Goal: Task Accomplishment & Management: Manage account settings

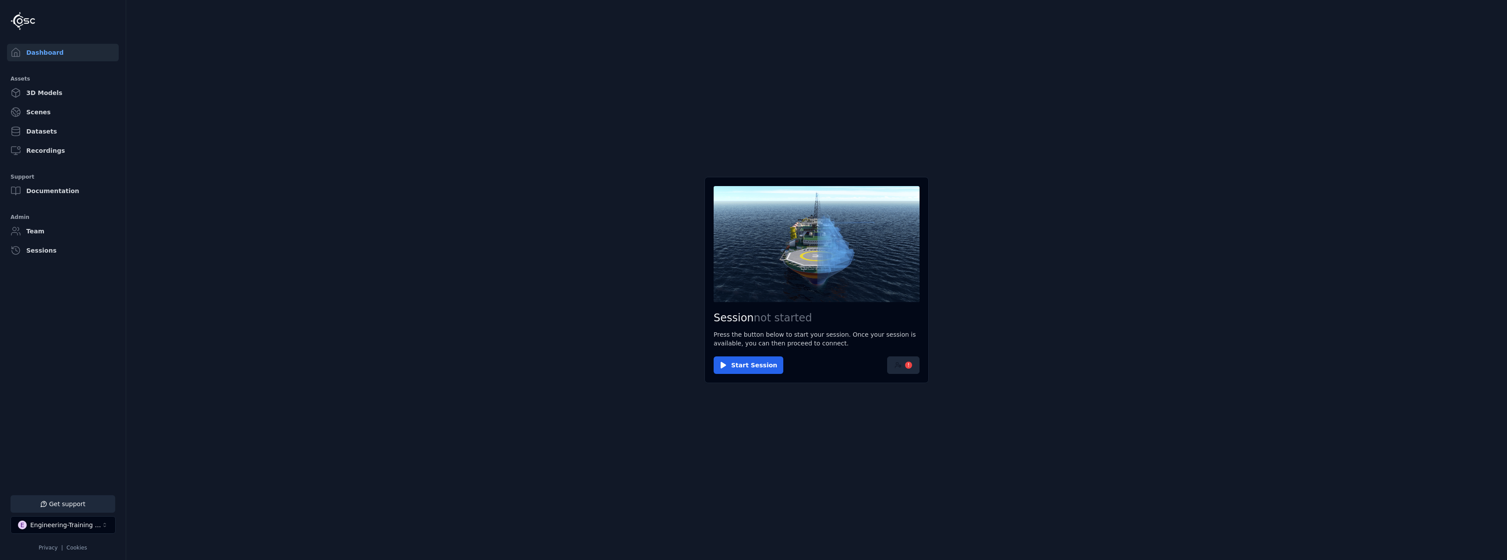
click at [903, 362] on button "!" at bounding box center [903, 366] width 32 height 18
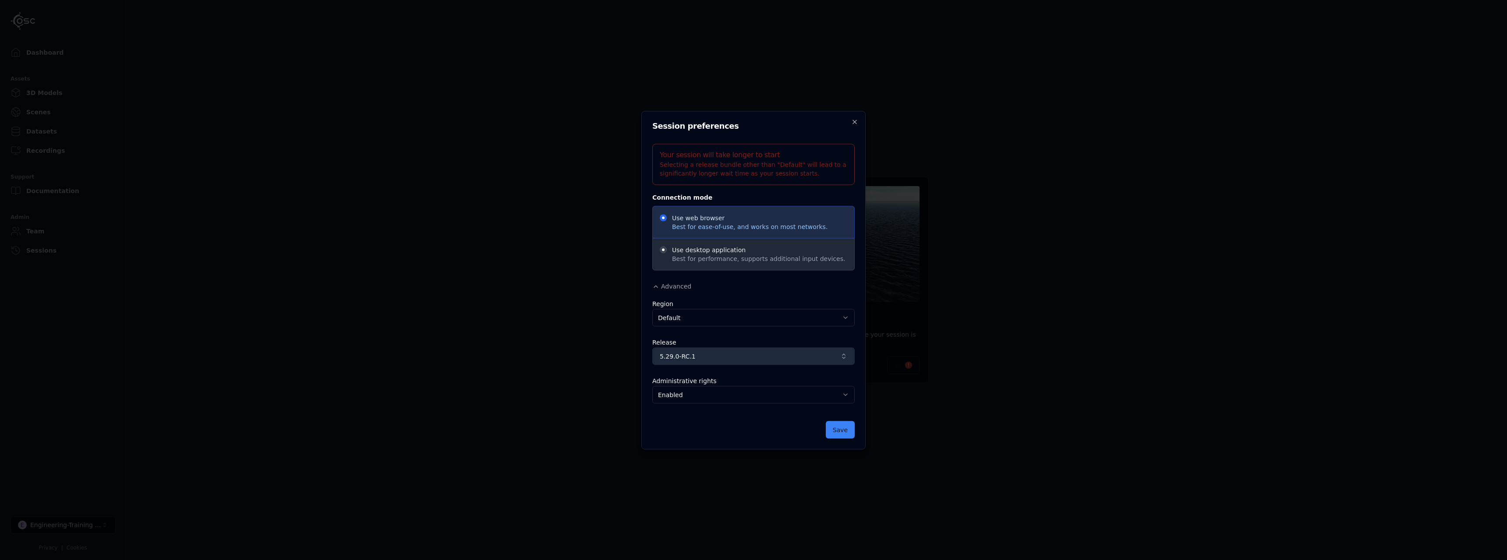
click at [748, 353] on span "5.29.0-RC.1" at bounding box center [748, 356] width 177 height 9
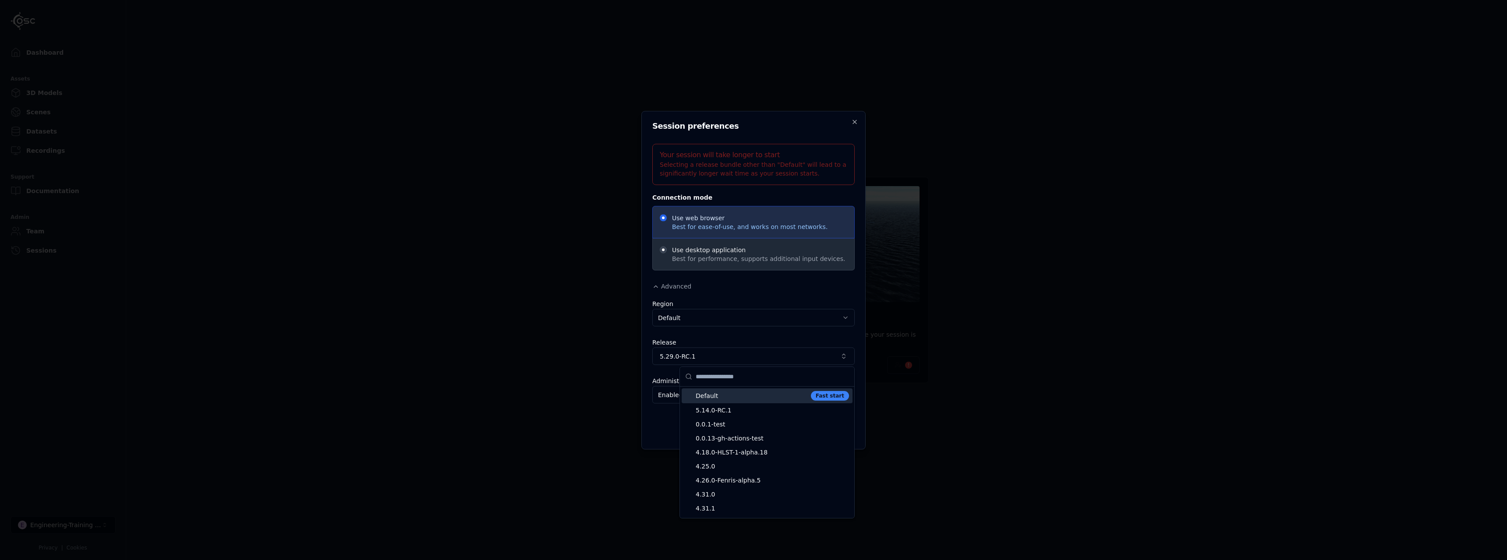
click at [762, 399] on span "Default" at bounding box center [752, 396] width 112 height 9
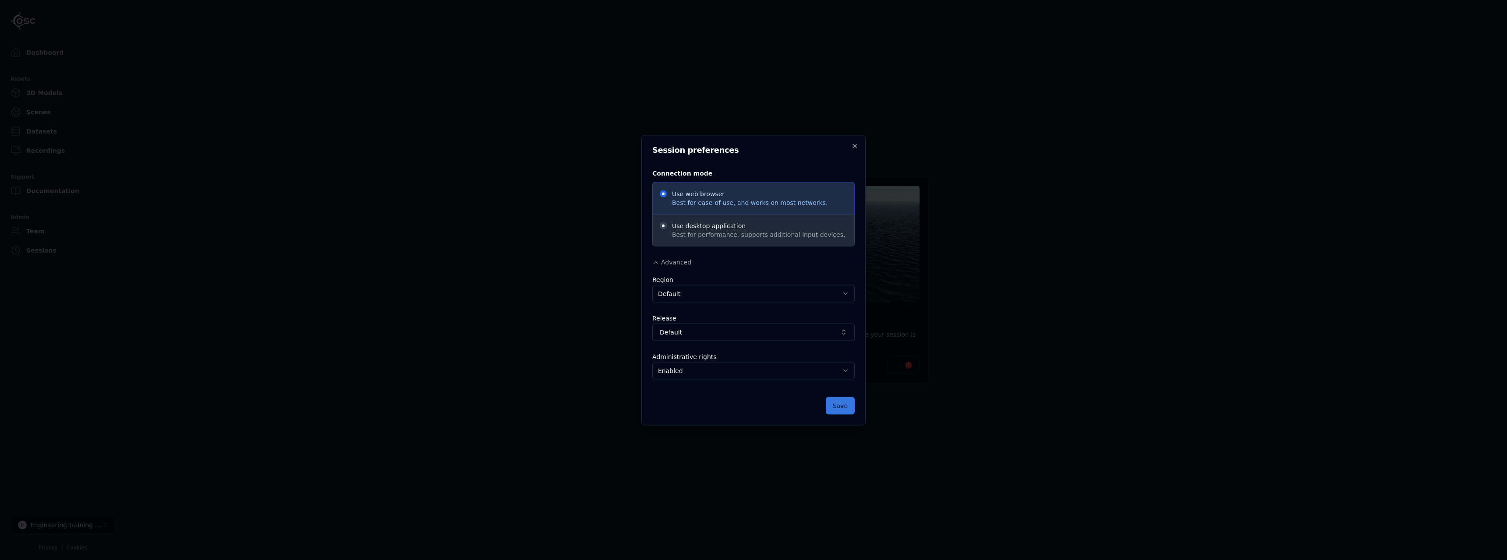
click at [843, 409] on button "Save" at bounding box center [840, 406] width 29 height 18
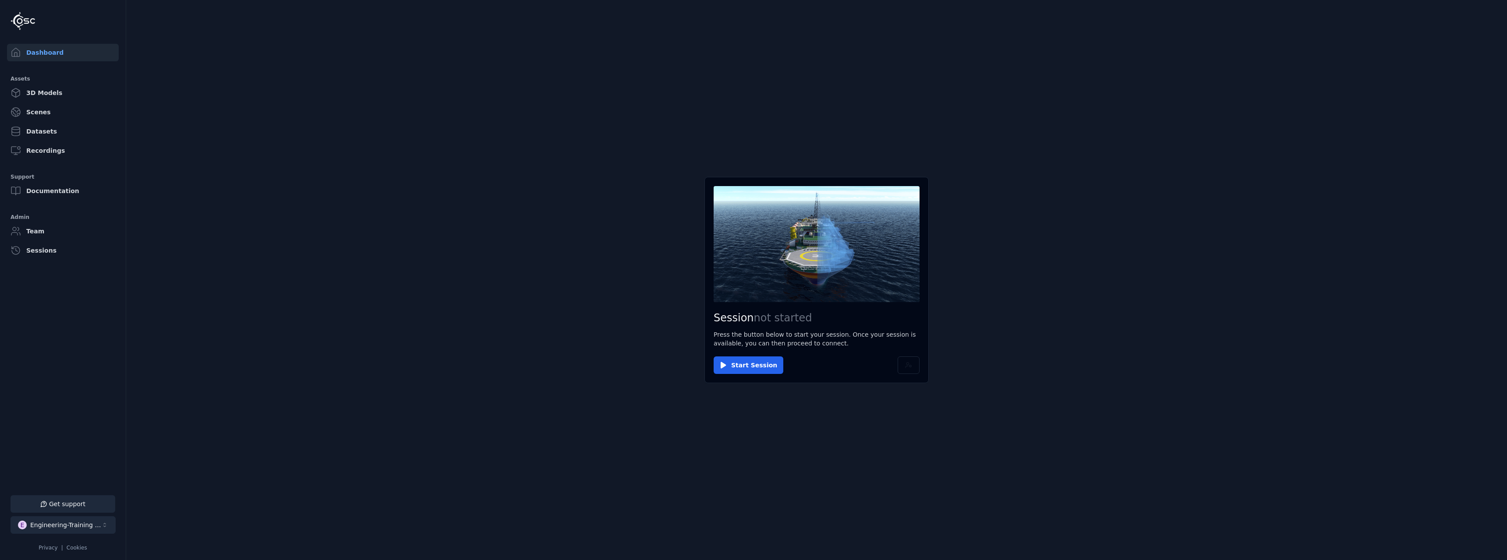
click at [98, 525] on div "Engineering-Training (SSO Staging)" at bounding box center [65, 525] width 71 height 9
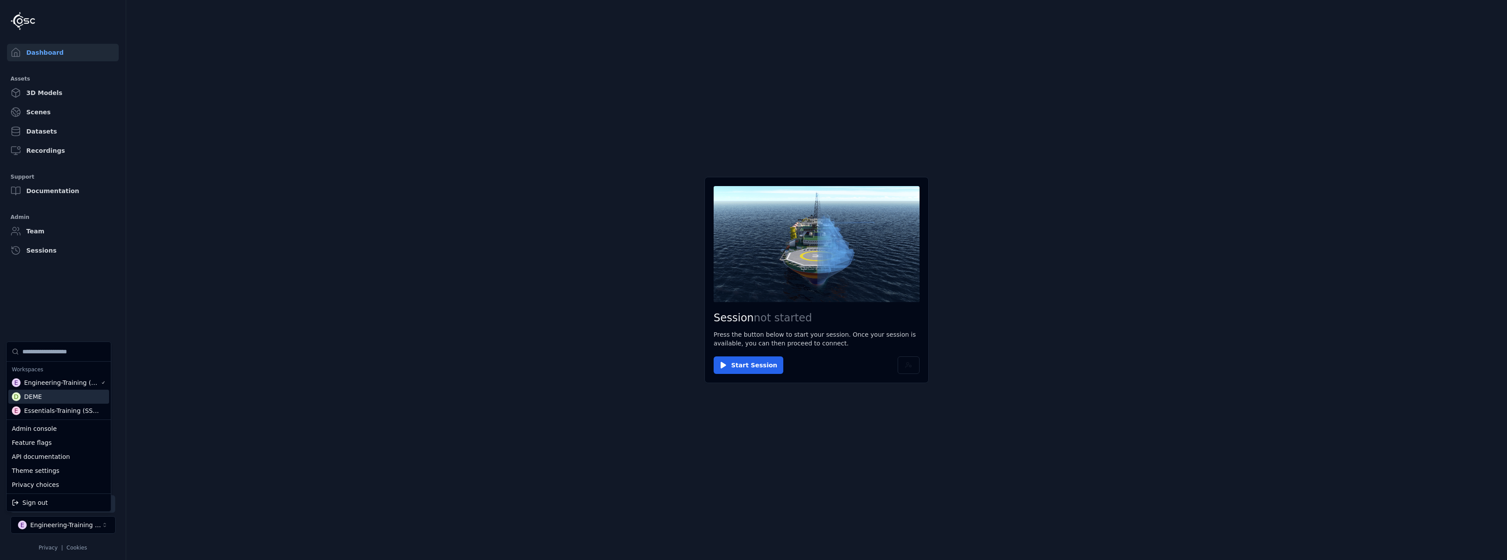
click at [286, 440] on html "Support Dashboard Assets 3D Models Scenes Datasets Recordings Support Documenta…" at bounding box center [753, 280] width 1507 height 560
